Goal: Obtain resource: Download file/media

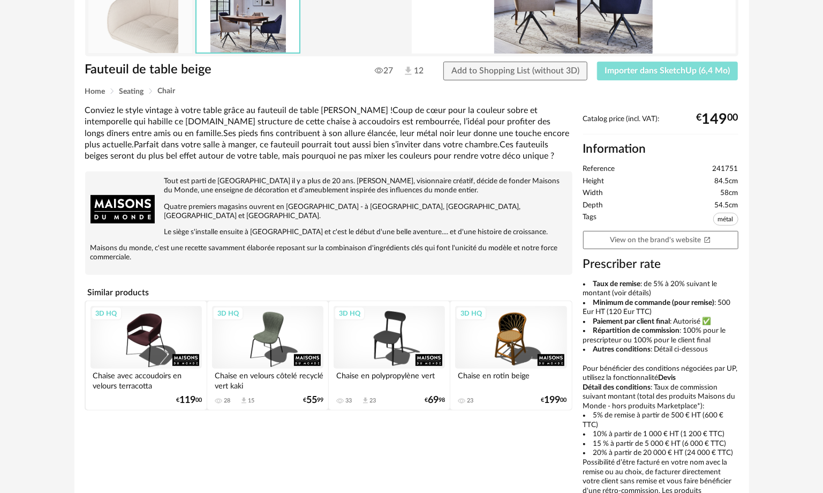
scroll to position [264, 0]
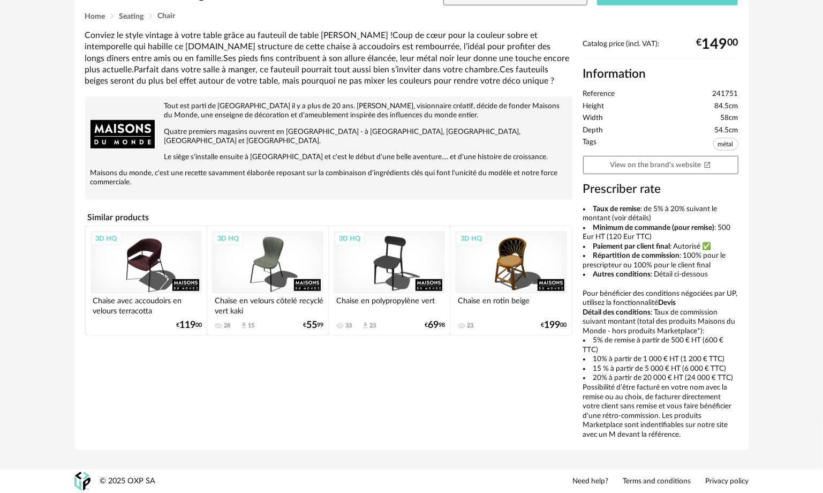
click at [149, 243] on div "3D HQ" at bounding box center [146, 262] width 111 height 63
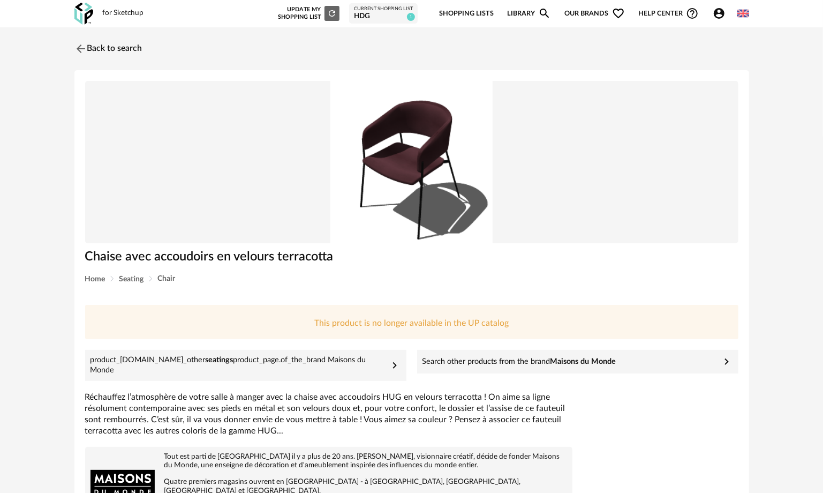
click at [235, 216] on img at bounding box center [412, 162] width 654 height 163
drag, startPoint x: 553, startPoint y: 205, endPoint x: 547, endPoint y: 206, distance: 5.5
click at [553, 205] on img at bounding box center [412, 162] width 654 height 163
click at [170, 275] on span "Chair" at bounding box center [167, 278] width 18 height 7
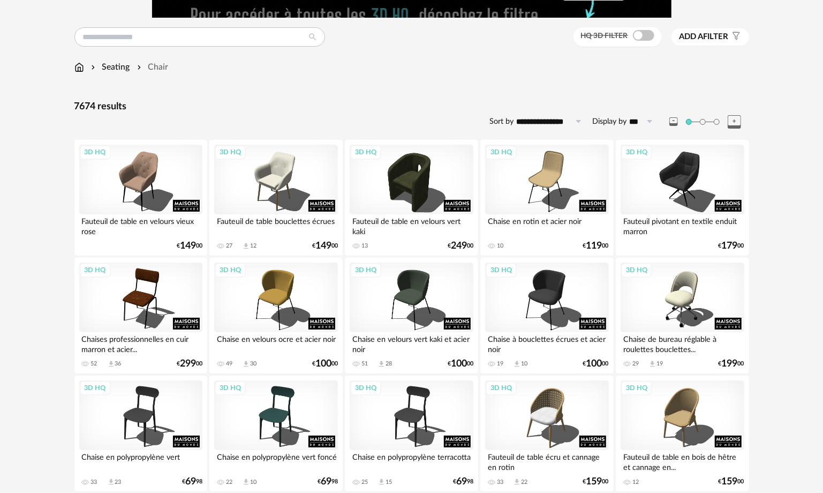
scroll to position [161, 0]
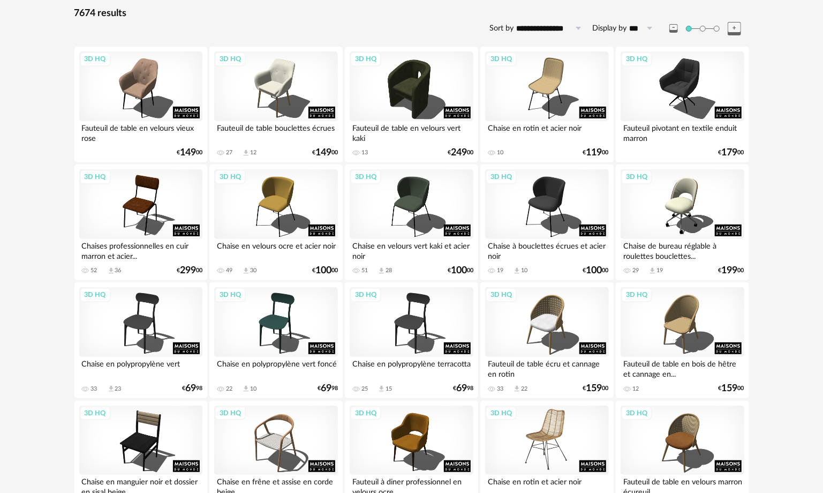
click at [582, 433] on div "3D HQ" at bounding box center [546, 441] width 123 height 70
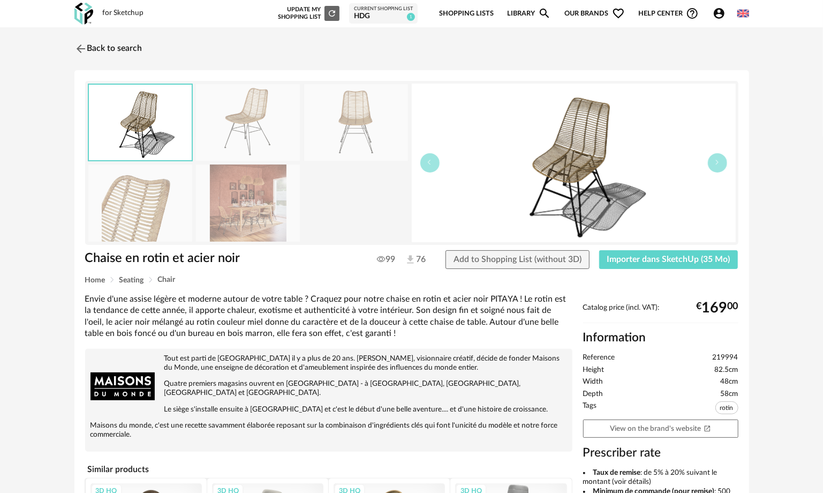
click at [255, 204] on img at bounding box center [248, 202] width 104 height 77
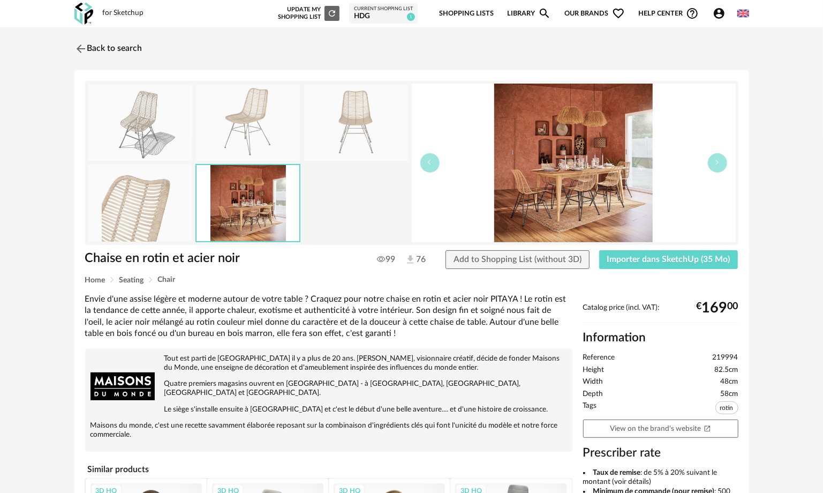
click at [349, 137] on img at bounding box center [356, 122] width 104 height 77
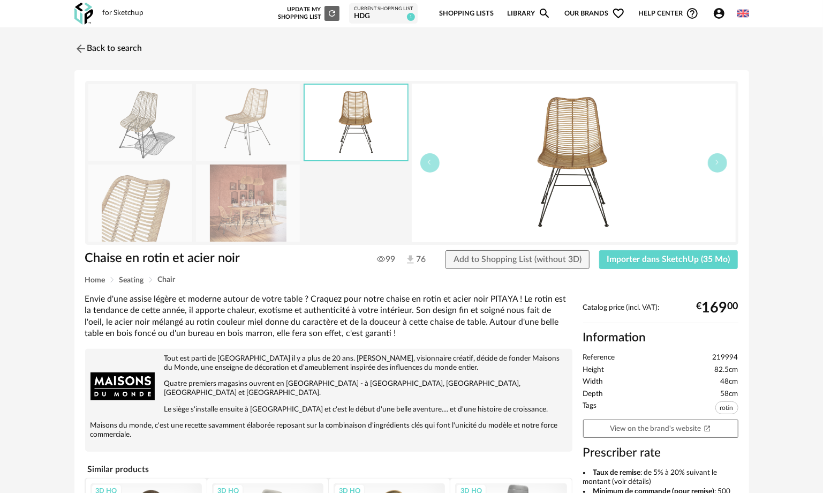
click at [262, 173] on img at bounding box center [248, 202] width 104 height 77
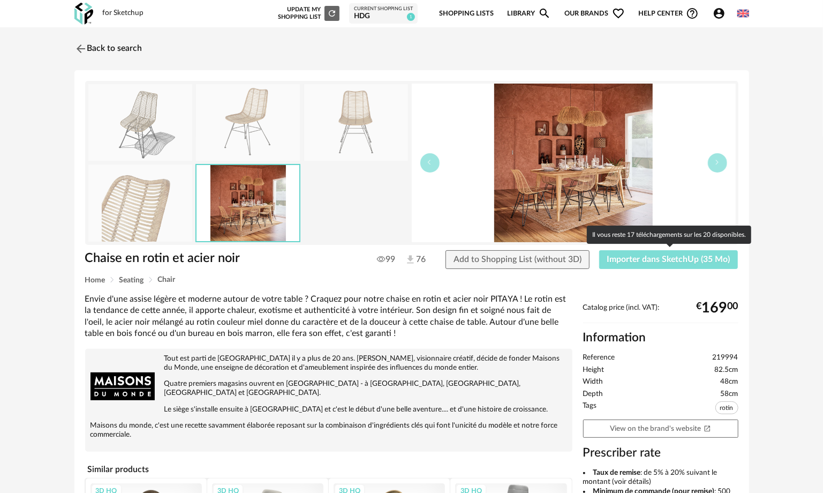
click at [653, 262] on span "Importer dans SketchUp (35 Mo)" at bounding box center [668, 259] width 123 height 9
click at [599, 250] on button "Importer dans SketchUp (35 Mo)" at bounding box center [668, 259] width 139 height 19
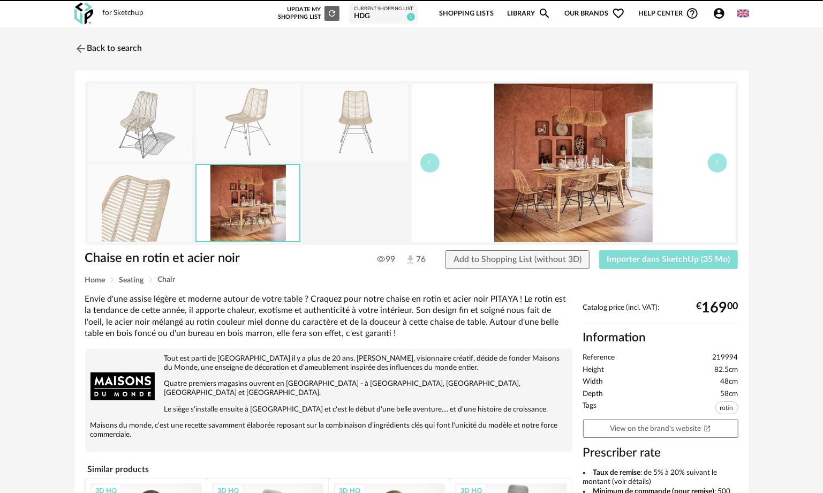
click at [599, 250] on button "Importer dans SketchUp (35 Mo)" at bounding box center [668, 259] width 139 height 19
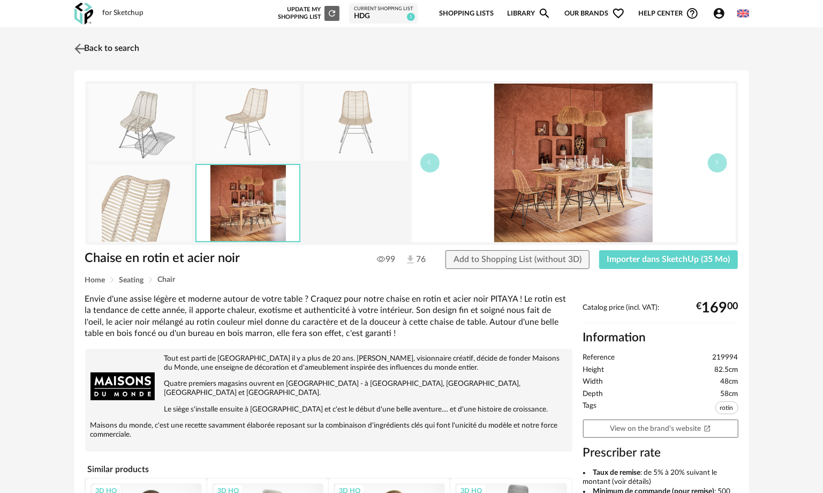
click at [72, 46] on img at bounding box center [80, 49] width 16 height 16
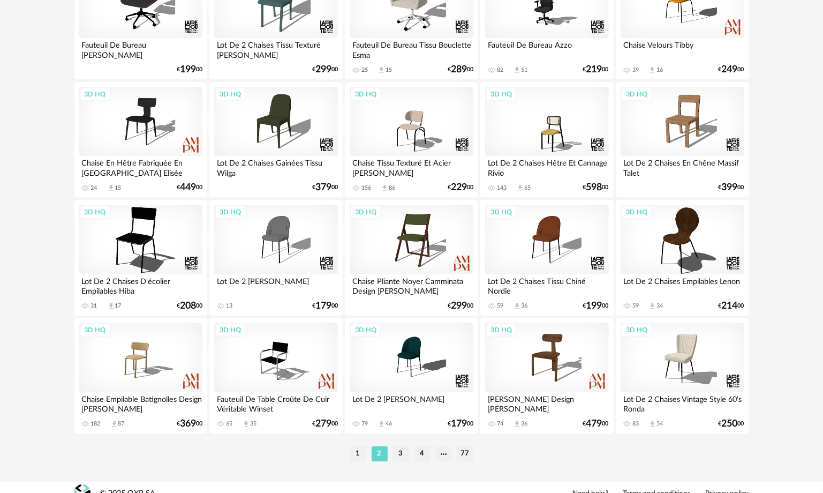
scroll to position [2143, 0]
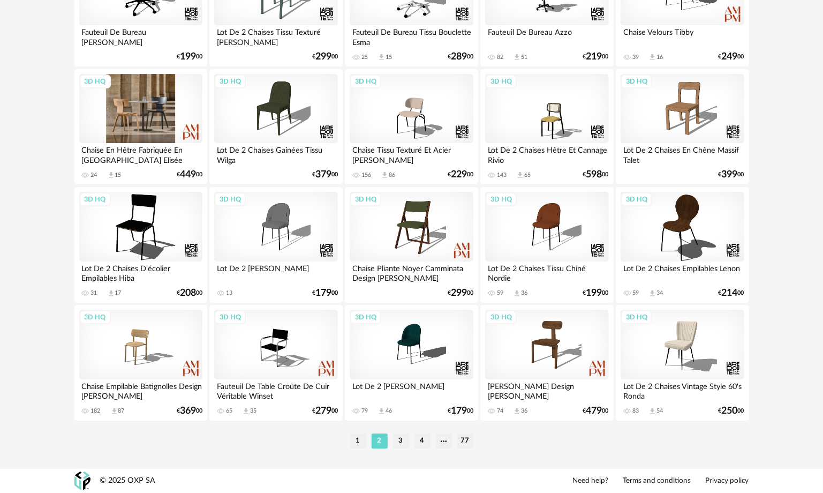
click at [156, 104] on div "3D HQ" at bounding box center [140, 109] width 123 height 70
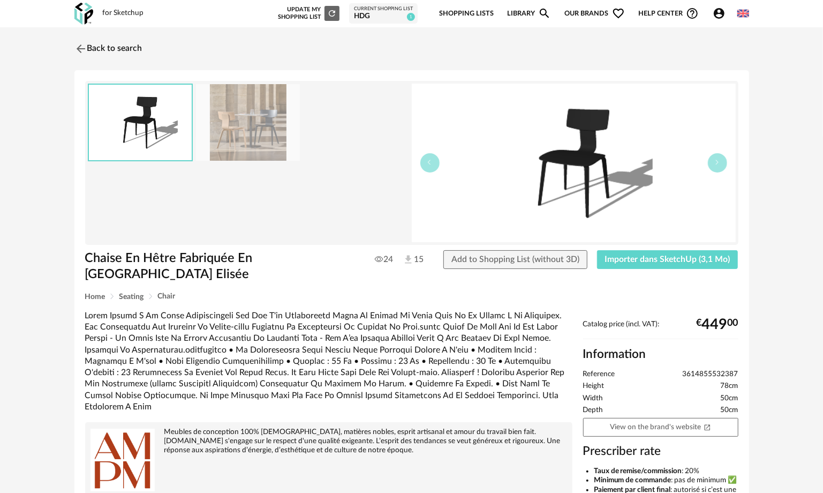
click at [267, 113] on img at bounding box center [248, 122] width 104 height 77
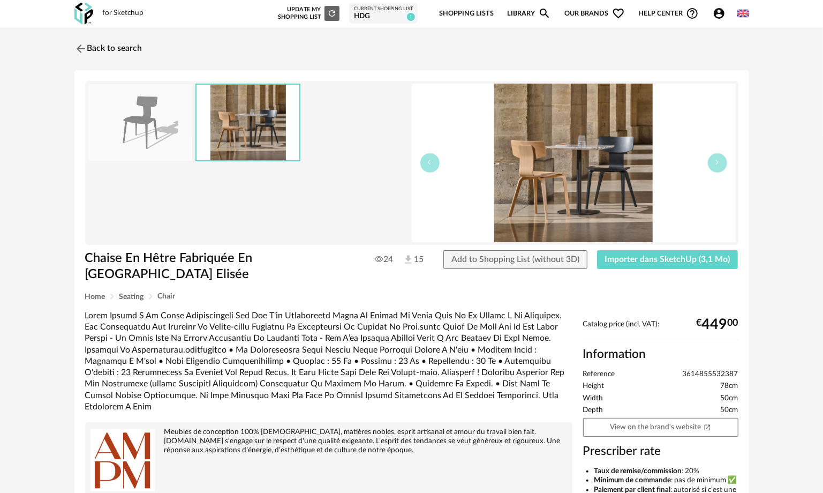
drag, startPoint x: 554, startPoint y: 154, endPoint x: 534, endPoint y: 166, distance: 23.5
click at [534, 166] on img at bounding box center [574, 163] width 324 height 159
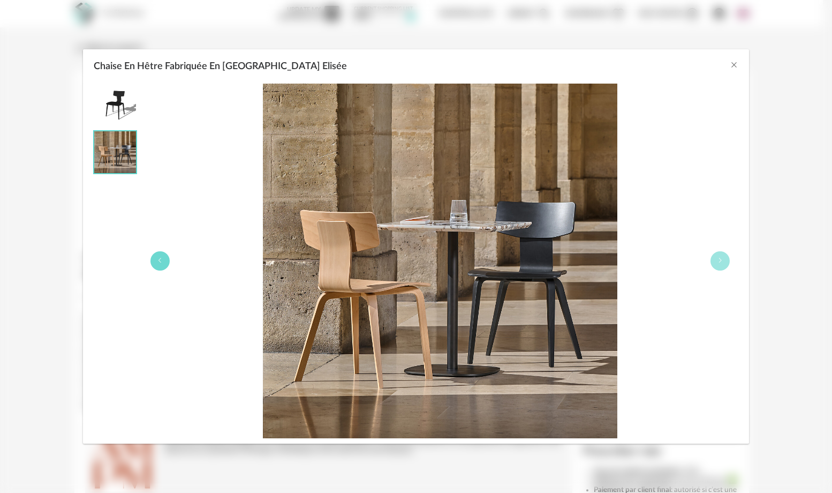
click at [166, 260] on button "Chaise En Hêtre Fabriquée En France Elisée" at bounding box center [160, 260] width 19 height 19
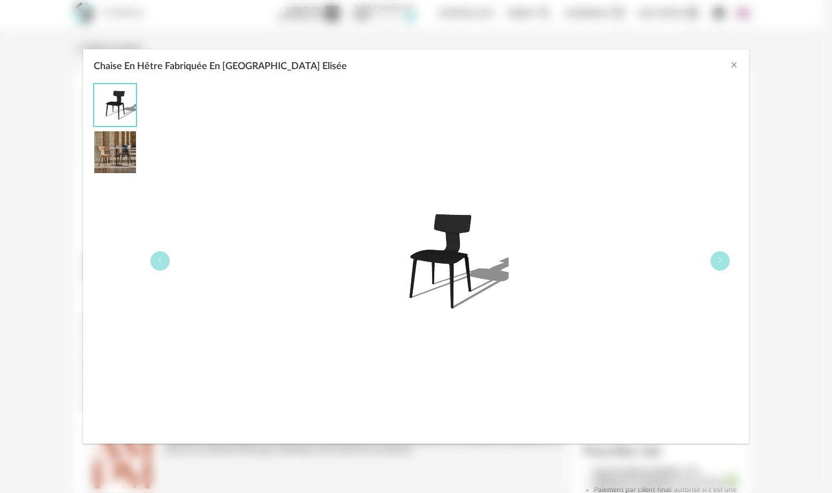
click at [459, 270] on img "Chaise En Hêtre Fabriquée En France Elisée" at bounding box center [440, 260] width 137 height 137
click at [722, 257] on icon "Chaise En Hêtre Fabriquée En France Elisée" at bounding box center [720, 260] width 6 height 6
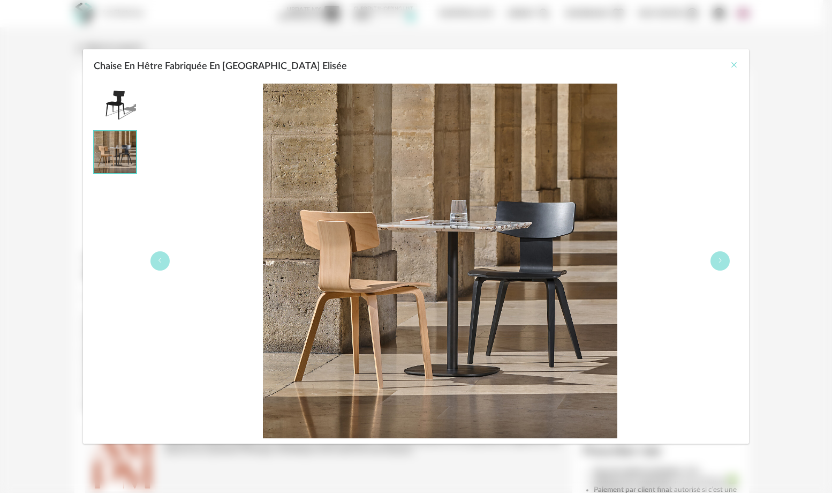
click at [731, 69] on button "Close" at bounding box center [734, 65] width 9 height 11
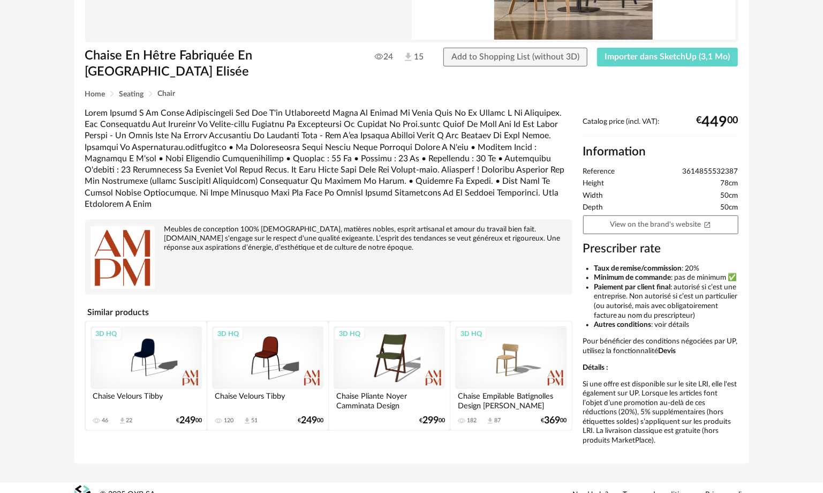
scroll to position [218, 0]
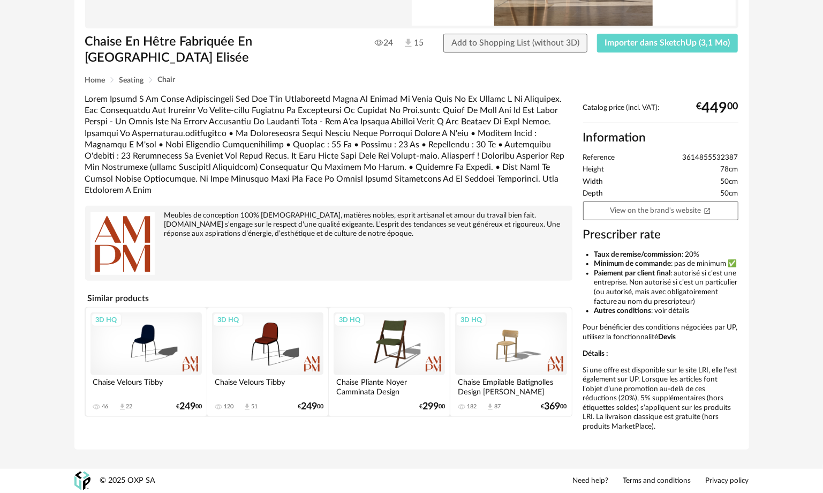
drag, startPoint x: 115, startPoint y: 211, endPoint x: 103, endPoint y: 215, distance: 12.5
click at [103, 215] on img at bounding box center [123, 243] width 64 height 64
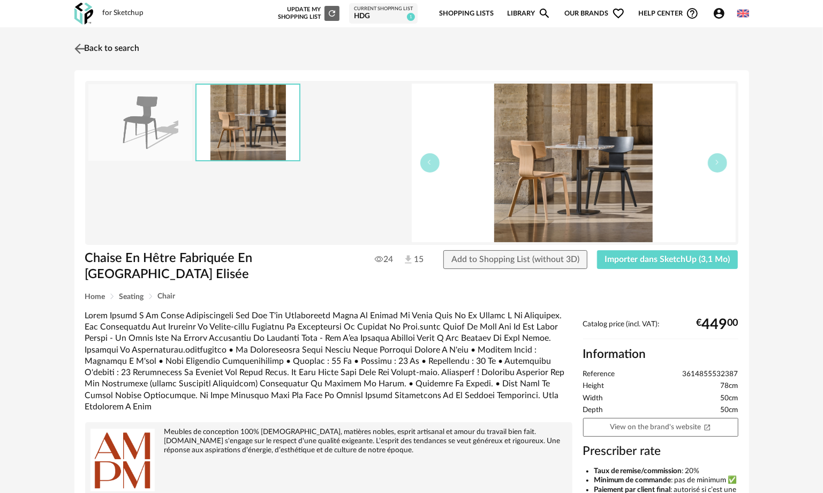
click at [88, 44] on link "Back to search" at bounding box center [106, 49] width 68 height 24
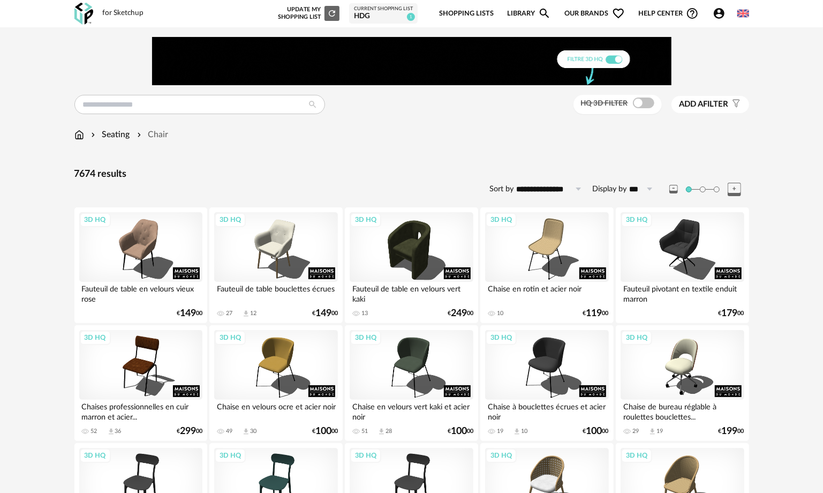
click at [120, 11] on div "for Sketchup" at bounding box center [123, 14] width 41 height 10
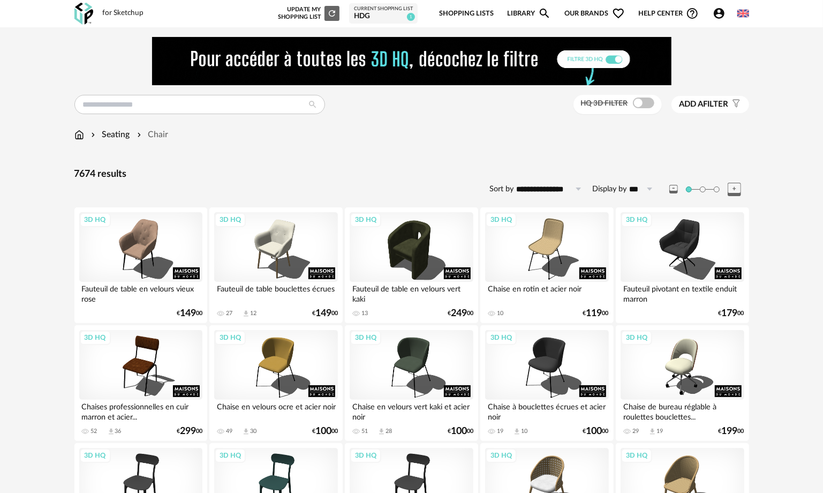
click at [90, 12] on img at bounding box center [83, 14] width 19 height 22
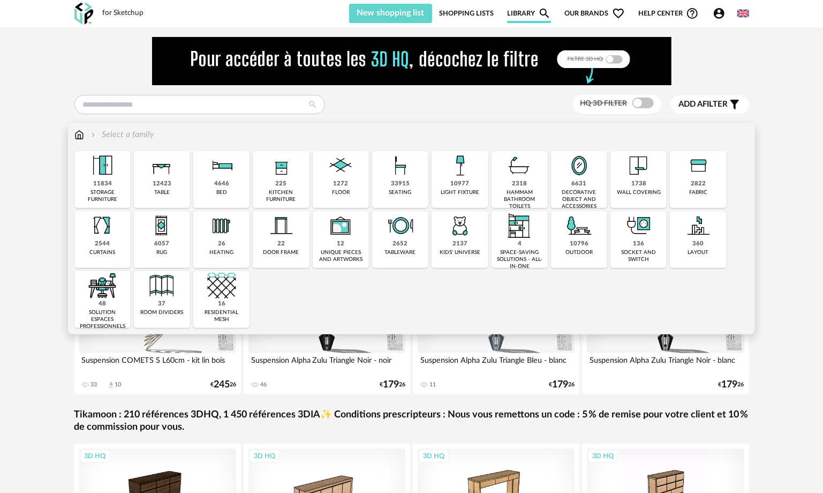
click at [214, 166] on img at bounding box center [221, 165] width 29 height 29
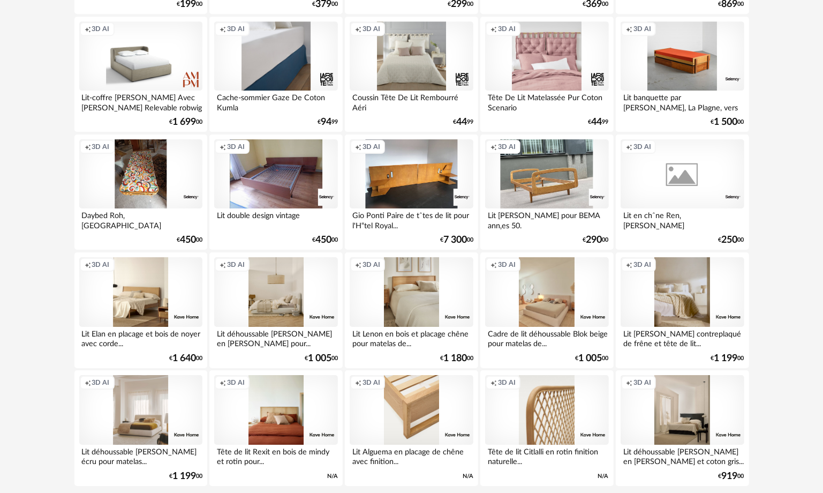
scroll to position [2089, 0]
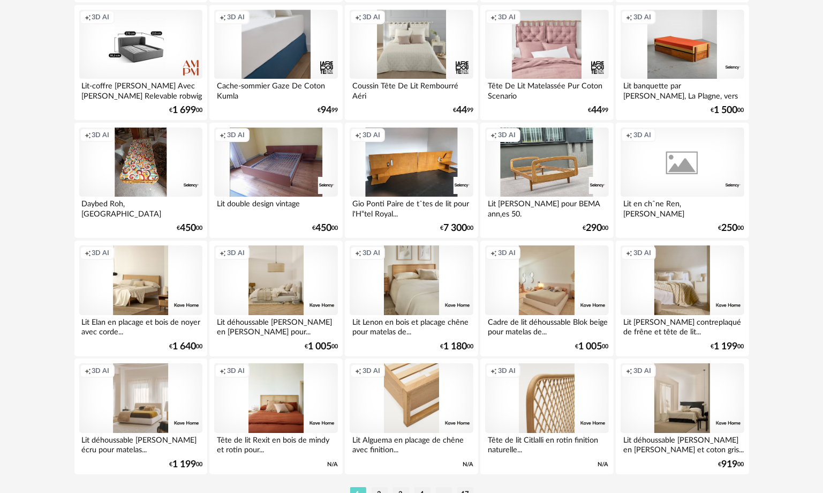
drag, startPoint x: 151, startPoint y: 42, endPoint x: 140, endPoint y: 50, distance: 14.1
click at [140, 50] on div "Creation icon 3D AI" at bounding box center [140, 45] width 123 height 70
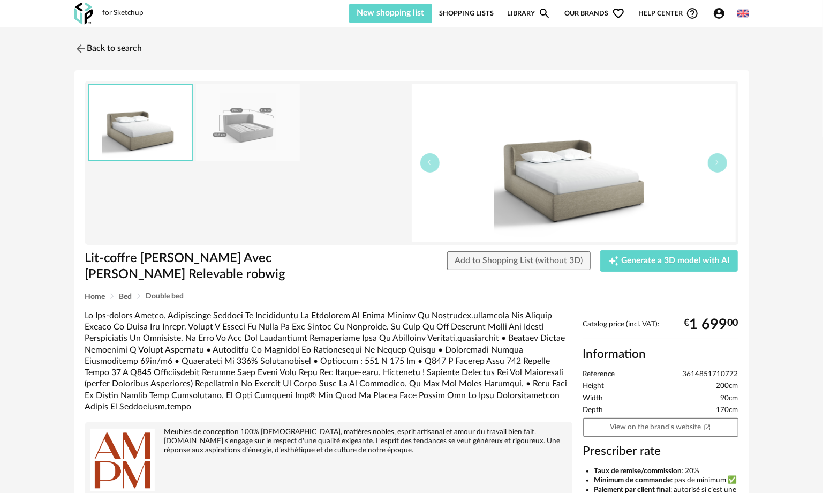
click at [589, 185] on img at bounding box center [574, 163] width 324 height 159
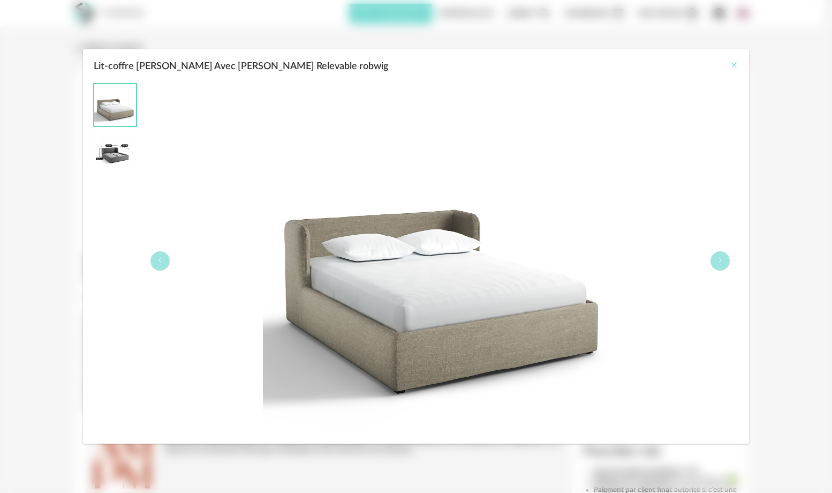
click at [737, 66] on icon "Close" at bounding box center [734, 65] width 9 height 9
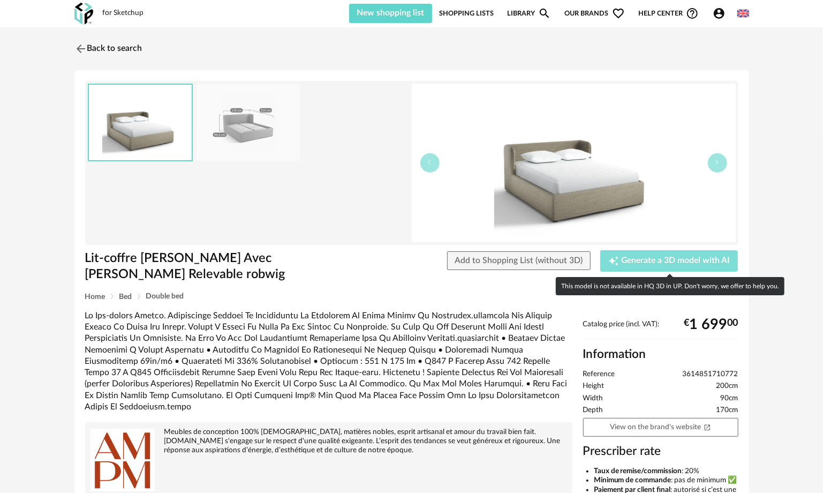
click at [631, 254] on button "Creation icon Generate a 3D model with AI" at bounding box center [669, 260] width 138 height 21
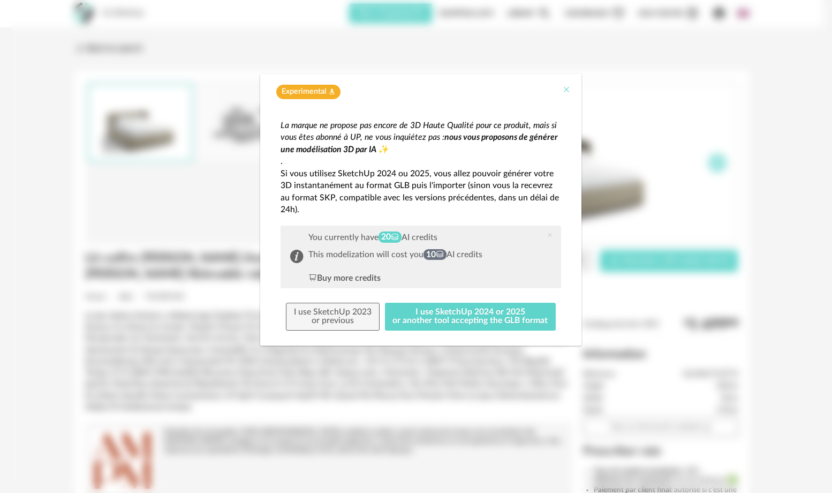
click at [567, 89] on icon "Close" at bounding box center [566, 89] width 9 height 9
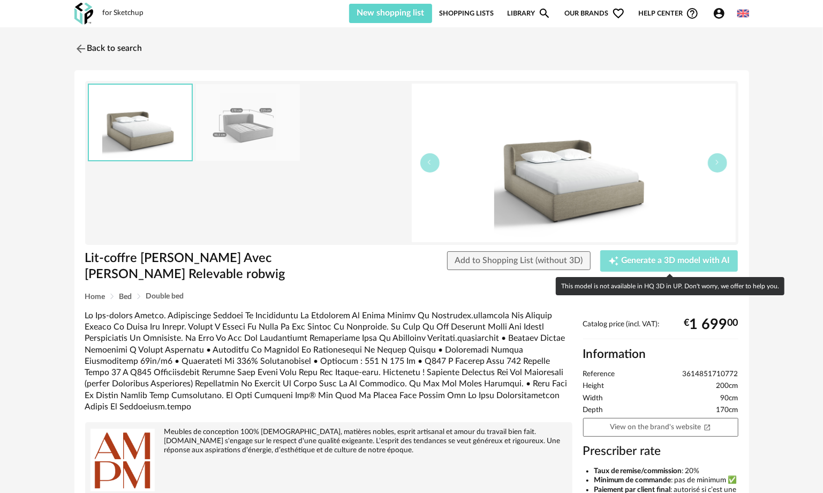
click at [646, 257] on span "Generate a 3D model with AI" at bounding box center [676, 261] width 109 height 9
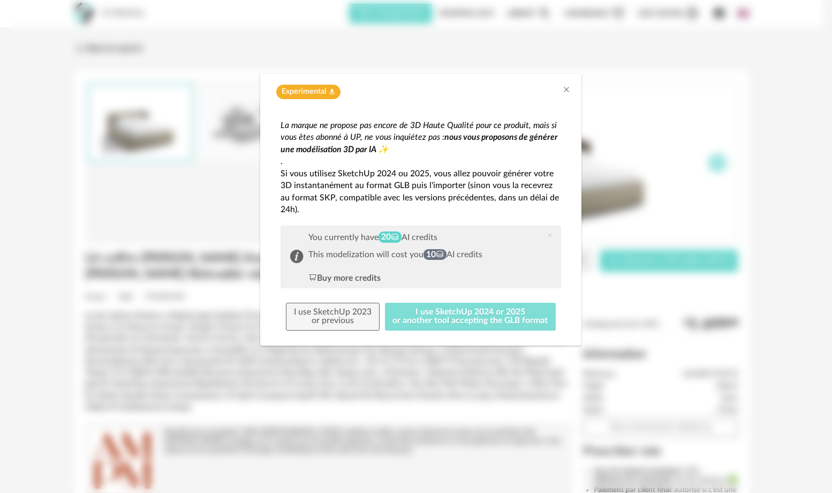
click at [440, 318] on button "I use SketchUp 2024 or 2025 or another tool accepting the GLB format" at bounding box center [470, 317] width 171 height 28
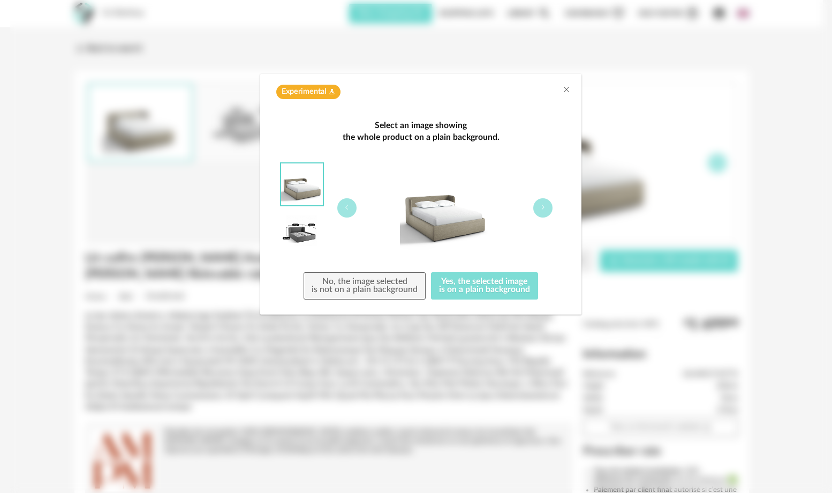
click at [456, 286] on button "Yes, the selected image is on a plain background" at bounding box center [484, 286] width 107 height 28
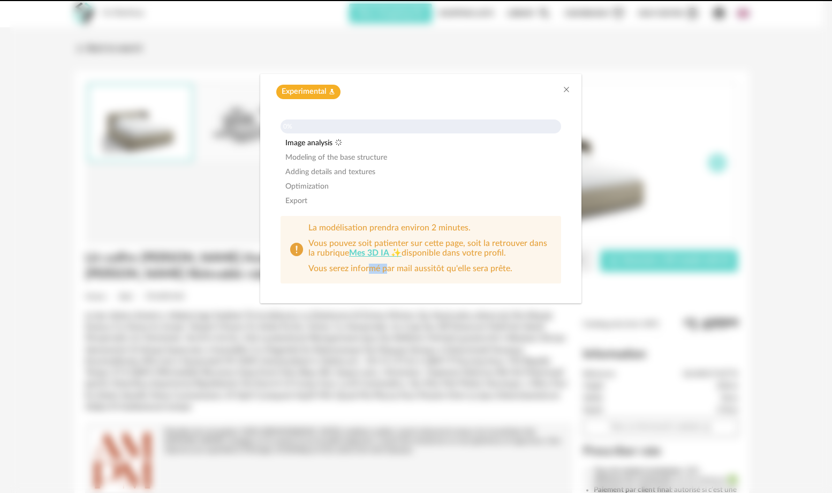
drag, startPoint x: 386, startPoint y: 289, endPoint x: 367, endPoint y: 292, distance: 18.9
click at [367, 292] on div "0% Image analysis Modeling of the base structure Adding details and textures Op…" at bounding box center [421, 204] width 300 height 189
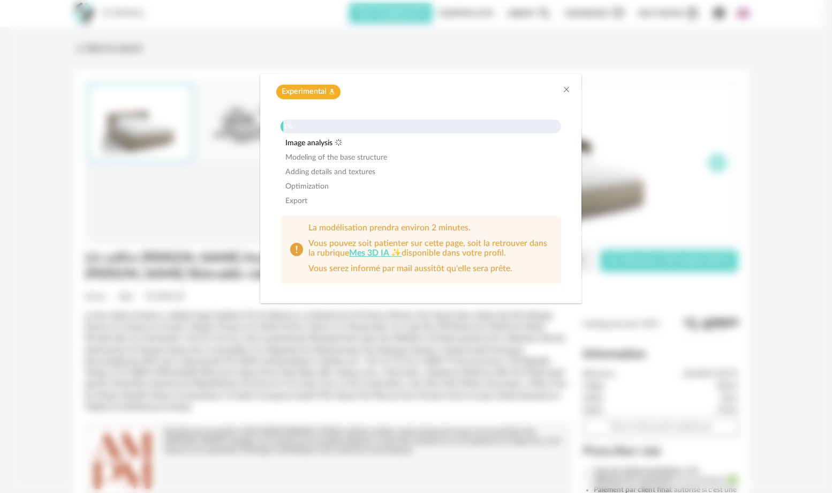
click at [471, 178] on div "1% Image analysis Modeling of the base structure Adding details and textures Op…" at bounding box center [421, 204] width 300 height 189
click at [568, 87] on icon "Close" at bounding box center [566, 89] width 9 height 9
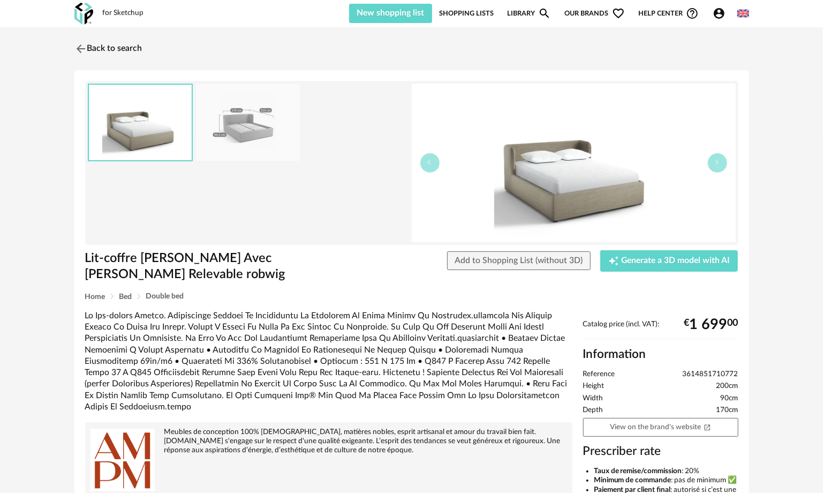
click at [594, 170] on img at bounding box center [574, 163] width 324 height 159
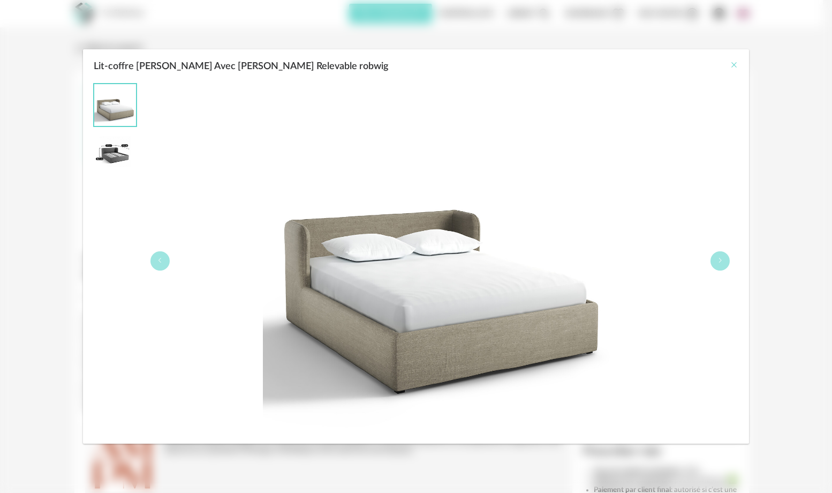
click at [733, 65] on icon "Close" at bounding box center [734, 65] width 9 height 9
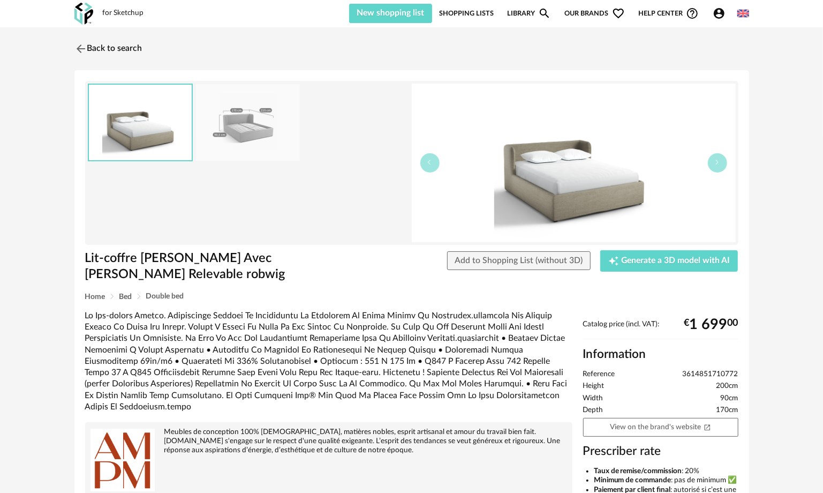
click at [565, 194] on img at bounding box center [574, 163] width 324 height 159
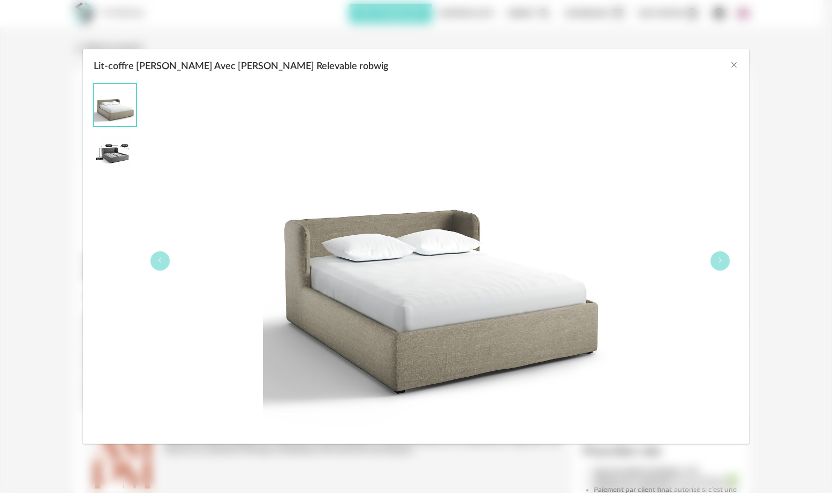
click at [565, 194] on img "Lit-coffre Lin Avec Sommier Relevable robwig" at bounding box center [440, 261] width 355 height 355
click at [676, 235] on div "Lit-coffre Lin Avec Sommier Relevable robwig" at bounding box center [440, 261] width 596 height 355
click at [734, 65] on icon "Close" at bounding box center [734, 65] width 9 height 9
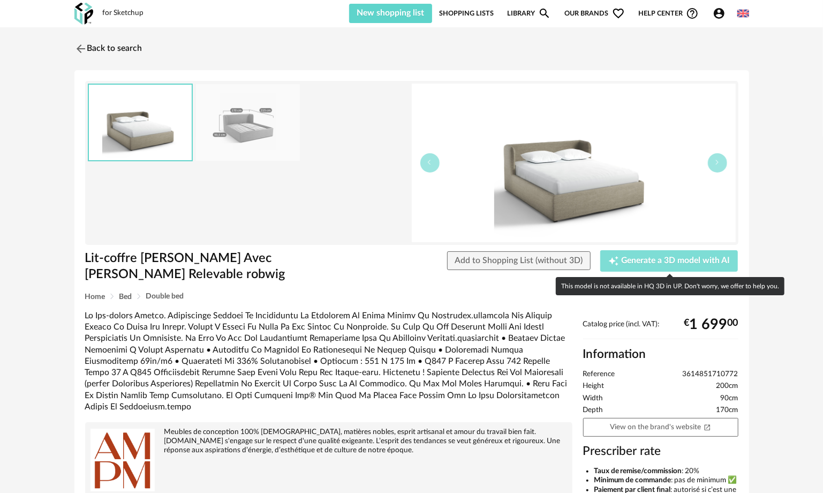
click at [638, 259] on span "Generate a 3D model with AI" at bounding box center [676, 261] width 109 height 9
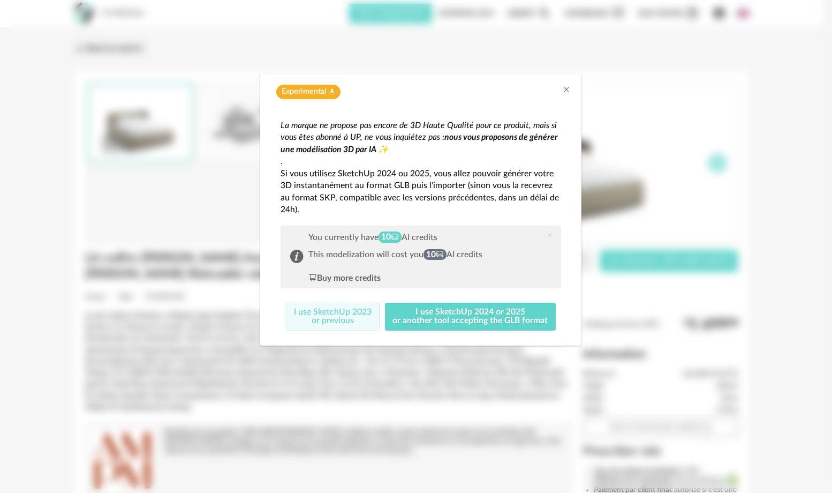
click at [342, 314] on button "I use SketchUp 2023 or previous" at bounding box center [333, 317] width 94 height 28
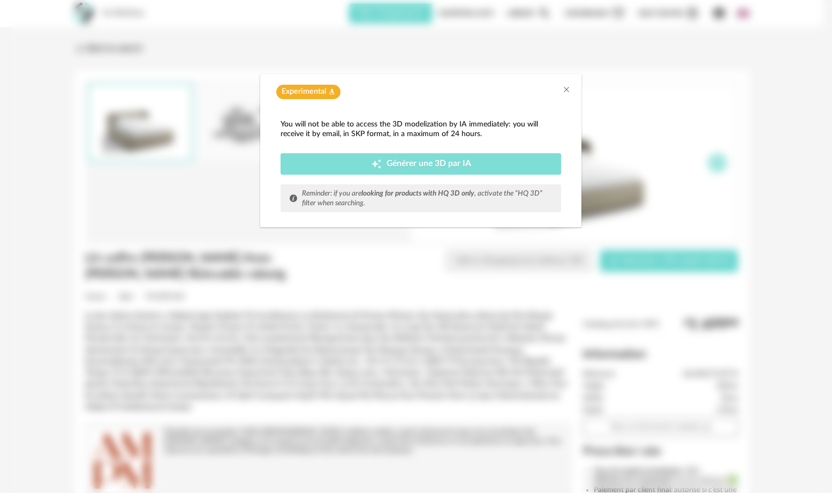
drag, startPoint x: 519, startPoint y: 187, endPoint x: 457, endPoint y: 171, distance: 63.7
click at [518, 187] on div "Reminder: if you are looking for products with HQ 3D only , activate the “HQ 3D…" at bounding box center [421, 198] width 281 height 28
click at [451, 164] on span "Générer une 3D par IA" at bounding box center [429, 164] width 85 height 9
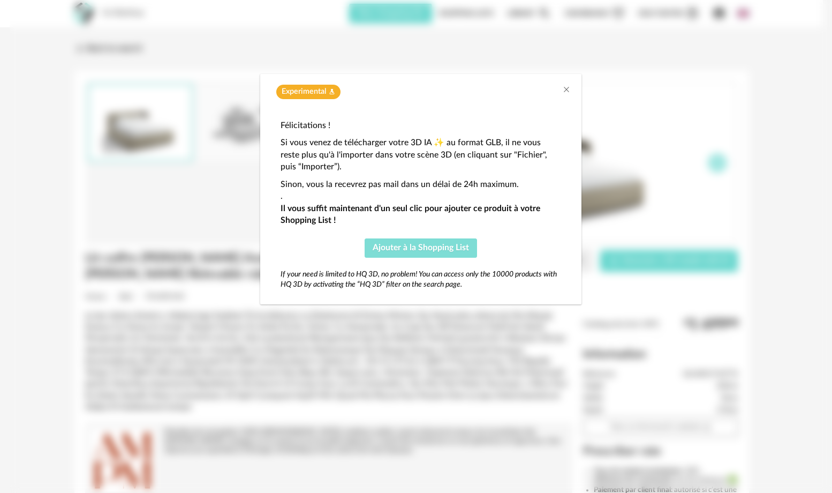
click at [414, 255] on button "Ajouter à la Shopping List" at bounding box center [421, 247] width 112 height 19
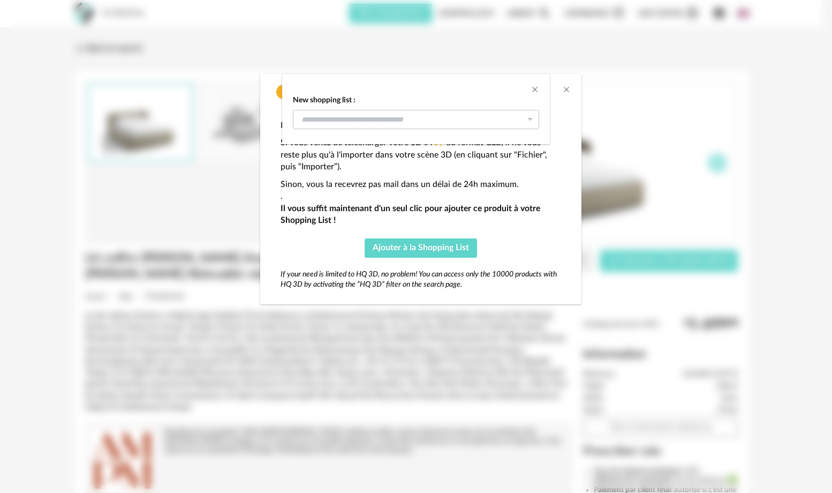
click at [535, 122] on icon "dialog" at bounding box center [529, 119] width 13 height 19
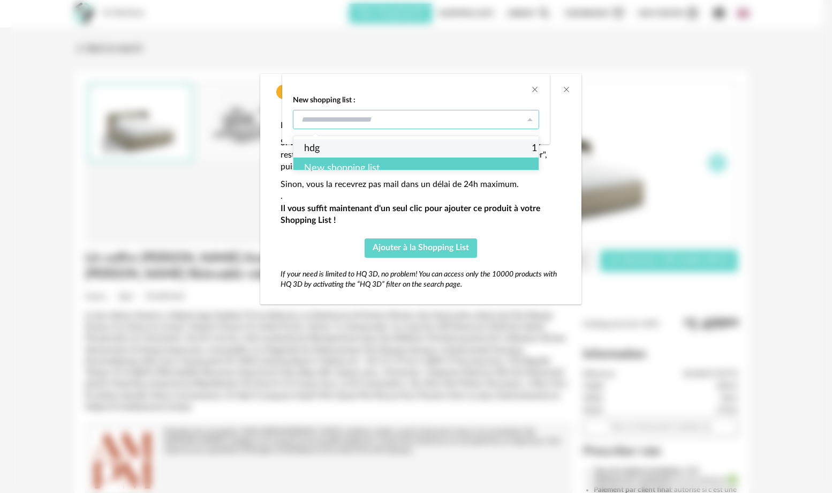
click at [344, 149] on li "hdg 1" at bounding box center [421, 148] width 254 height 18
type input "***"
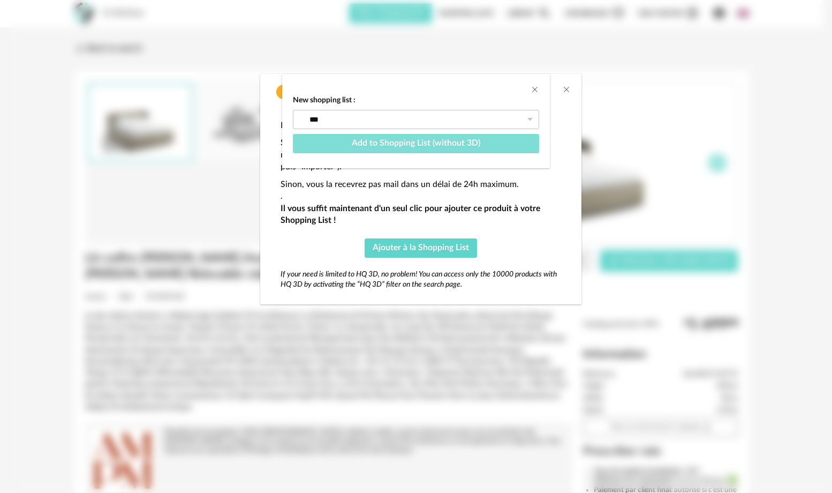
click at [424, 148] on button "Add to Shopping List (without 3D)" at bounding box center [416, 143] width 246 height 19
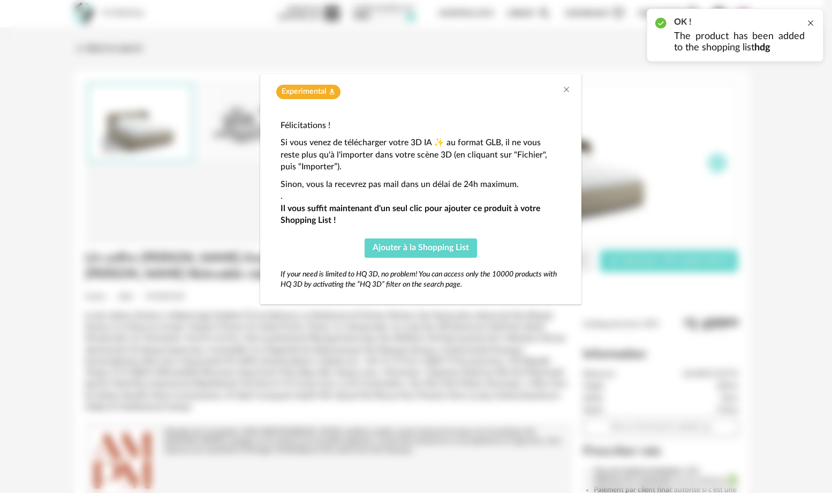
click at [815, 24] on div at bounding box center [811, 23] width 9 height 9
click at [565, 88] on icon "Close" at bounding box center [566, 89] width 9 height 9
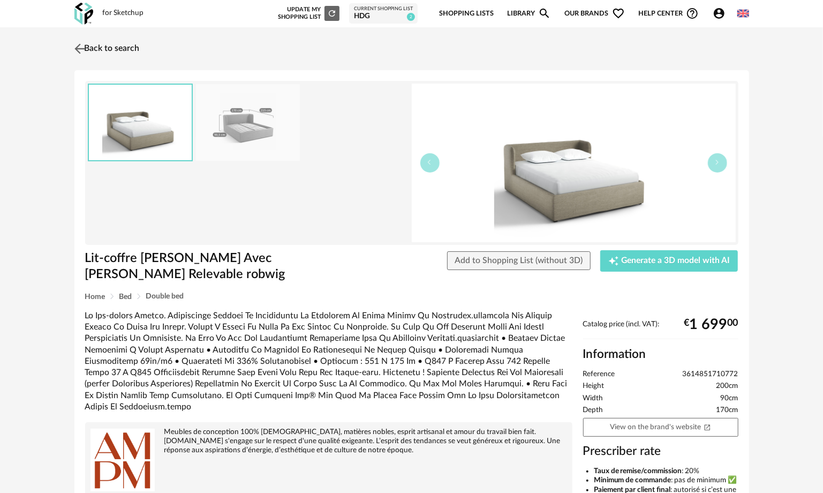
click at [85, 44] on img at bounding box center [80, 49] width 16 height 16
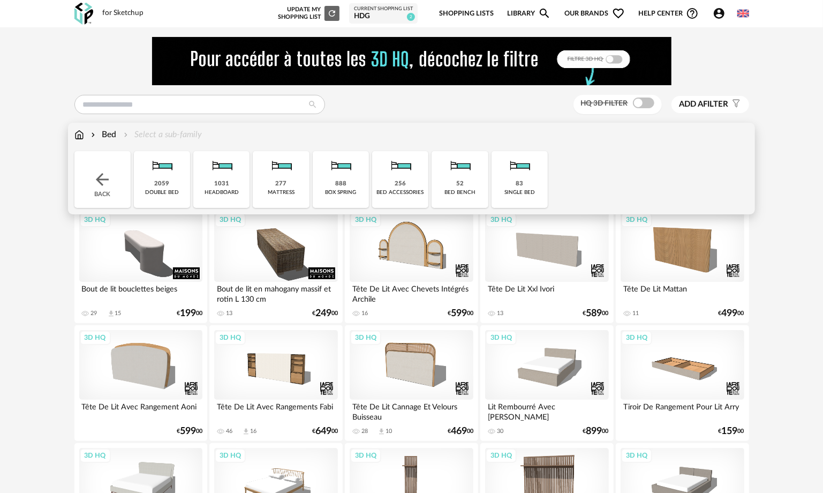
click at [161, 186] on div "2059" at bounding box center [161, 184] width 15 height 8
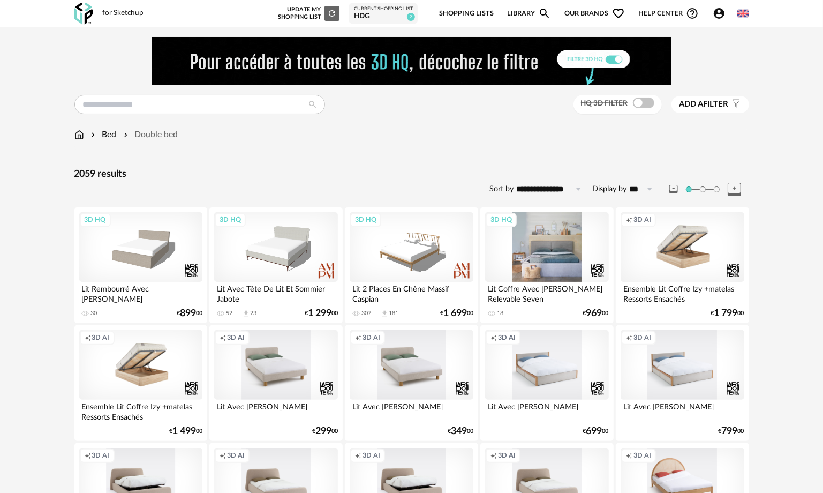
click at [551, 238] on div "3D HQ" at bounding box center [546, 247] width 123 height 70
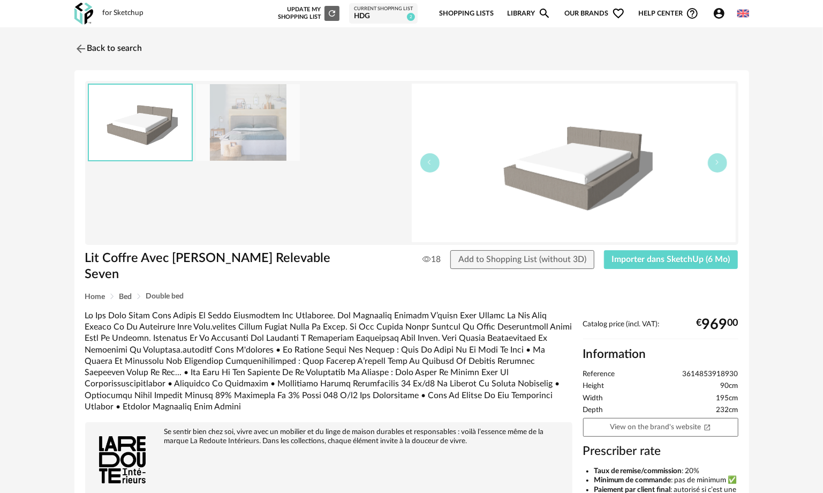
click at [226, 131] on img at bounding box center [248, 122] width 104 height 77
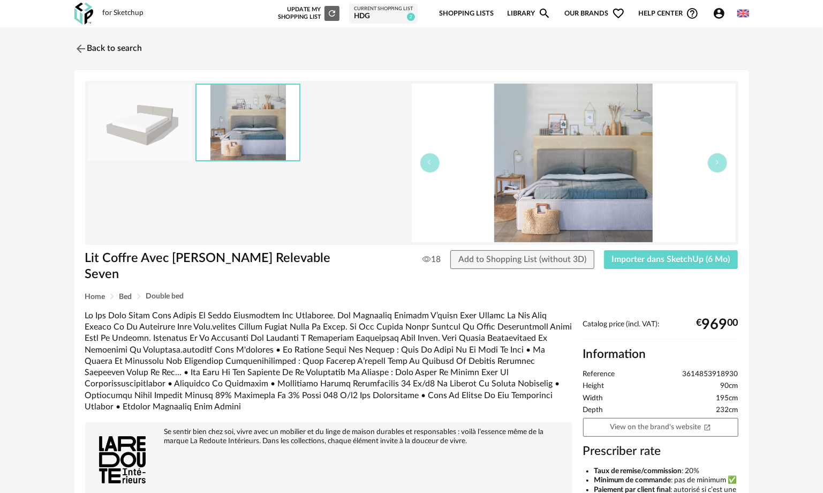
click at [164, 119] on img at bounding box center [140, 122] width 104 height 77
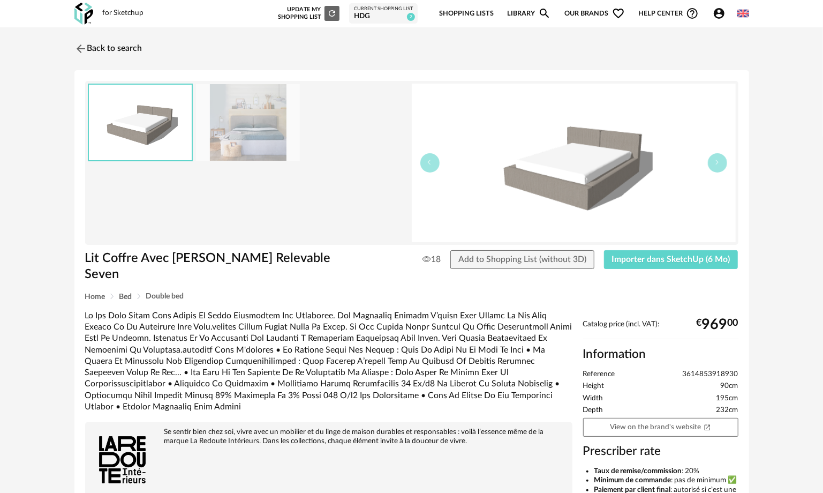
click at [214, 118] on img at bounding box center [248, 122] width 104 height 77
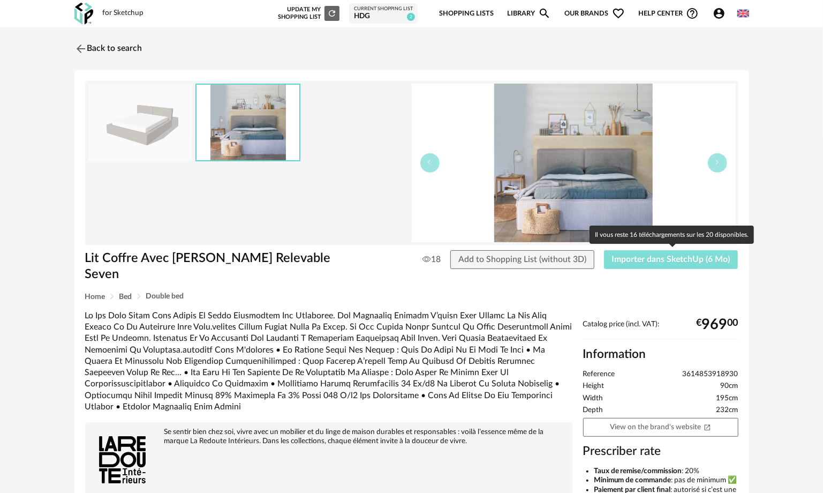
click at [636, 260] on span "Importer dans SketchUp (6 Mo)" at bounding box center [671, 259] width 118 height 9
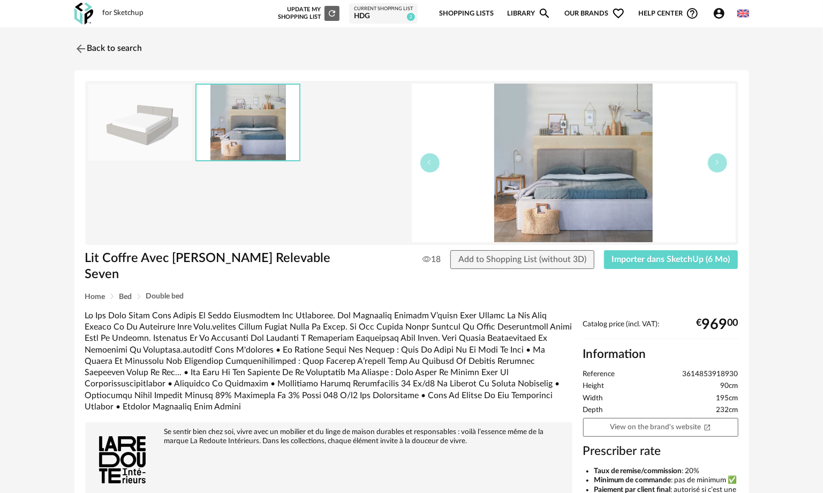
click at [257, 110] on img at bounding box center [248, 123] width 103 height 76
click at [264, 131] on img at bounding box center [248, 123] width 103 height 76
click at [157, 123] on img at bounding box center [140, 122] width 104 height 77
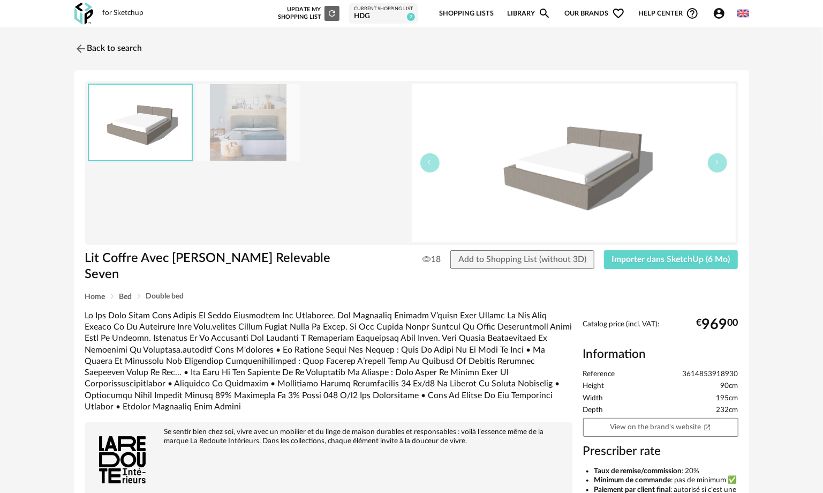
click at [241, 127] on img at bounding box center [248, 122] width 104 height 77
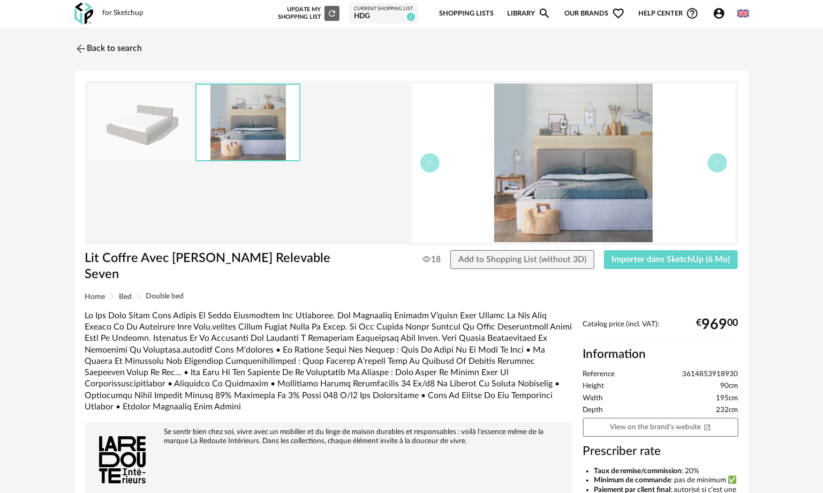
click at [670, 209] on img at bounding box center [574, 163] width 324 height 159
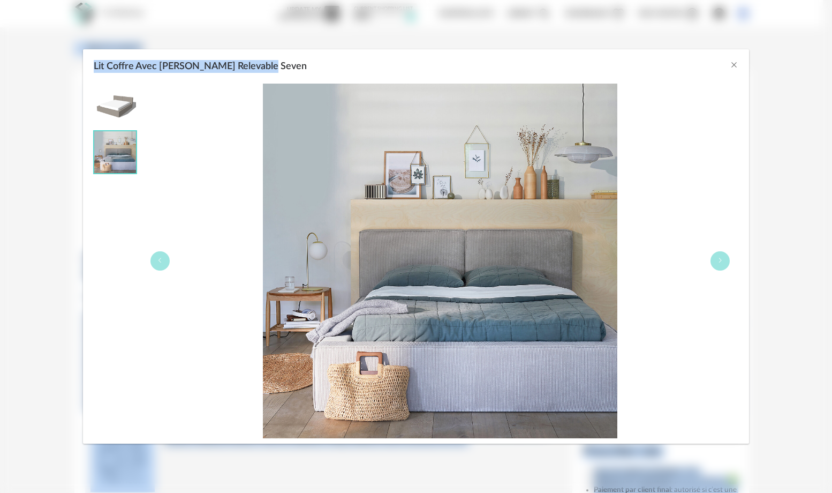
drag, startPoint x: 458, startPoint y: 2, endPoint x: 786, endPoint y: -2, distance: 327.9
click at [786, 0] on html "for Sketchup New shopping list Update my Shopping List Refresh icon Current Sho…" at bounding box center [416, 354] width 832 height 709
click at [106, 147] on img "Lit Coffre Avec Sommier Relevable Seven" at bounding box center [115, 152] width 42 height 42
click at [431, 221] on img "Lit Coffre Avec Sommier Relevable Seven" at bounding box center [440, 261] width 355 height 355
drag, startPoint x: 769, startPoint y: 9, endPoint x: 770, endPoint y: 26, distance: 17.2
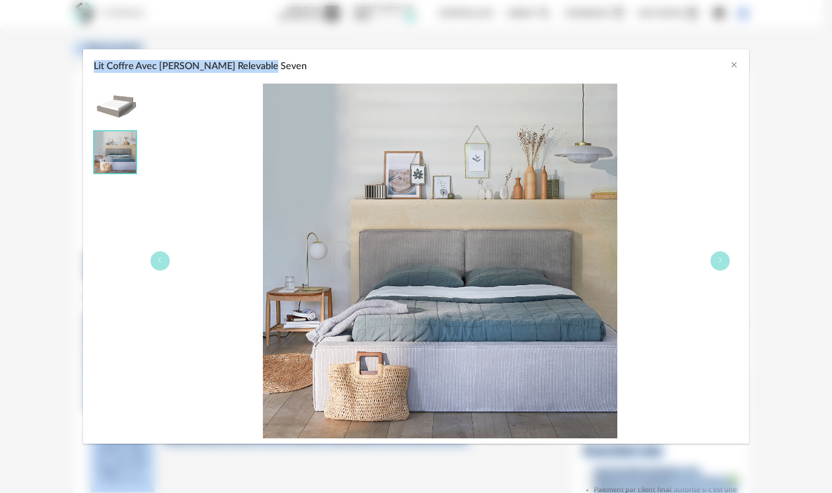
click at [769, 10] on div "Lit Coffre Avec [PERSON_NAME] Relevable Seven" at bounding box center [416, 246] width 832 height 493
